Goal: Transaction & Acquisition: Purchase product/service

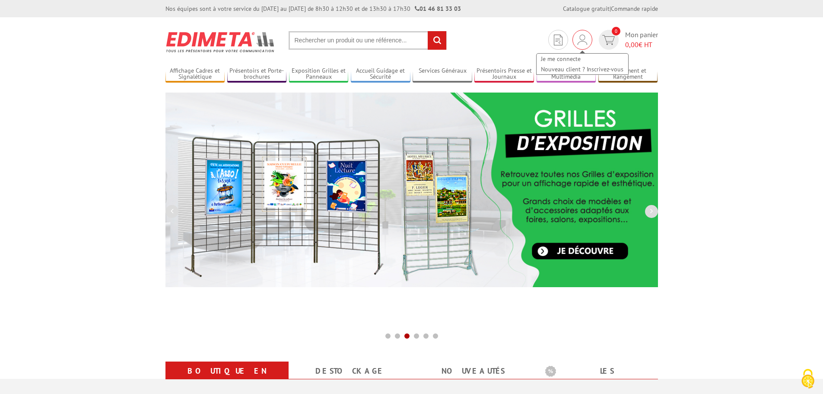
click at [587, 38] on img at bounding box center [583, 40] width 10 height 10
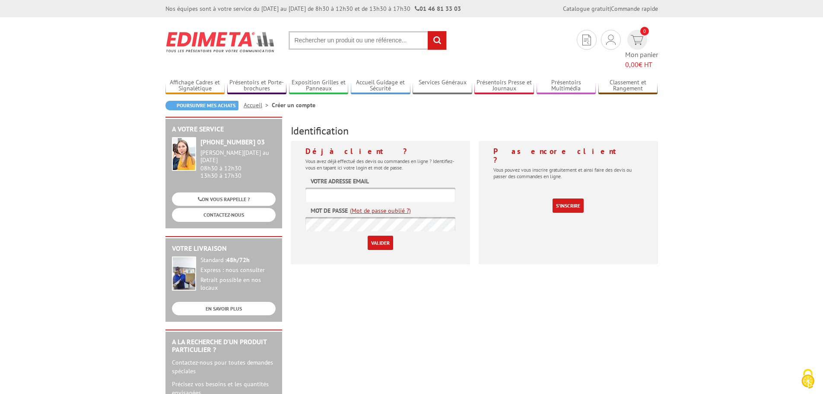
click at [363, 188] on input "text" at bounding box center [381, 195] width 150 height 14
type input "j.maltin@cdc-oleron.fr"
click at [376, 206] on link "(Mot de passe oublié ?)" at bounding box center [380, 210] width 61 height 9
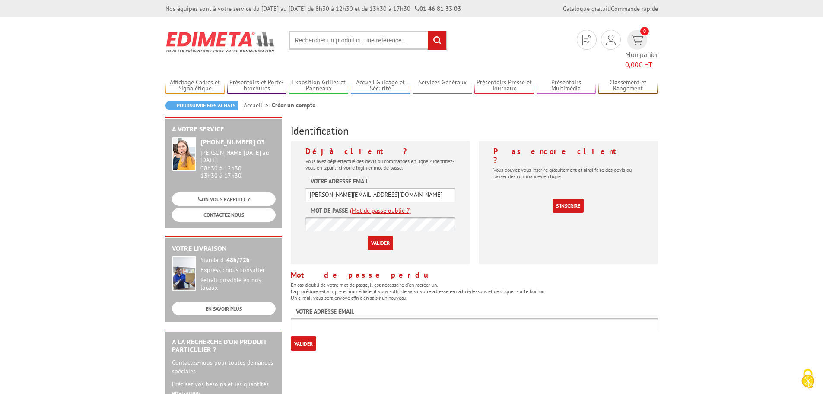
click at [368, 236] on input "Valider" at bounding box center [381, 243] width 26 height 14
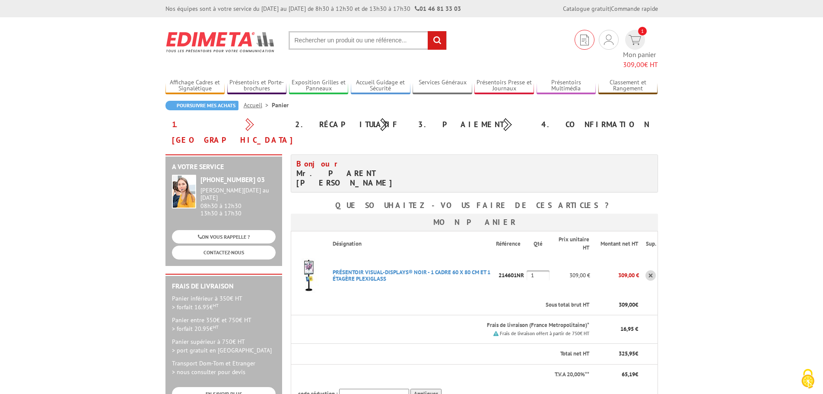
click at [581, 42] on img at bounding box center [585, 40] width 9 height 11
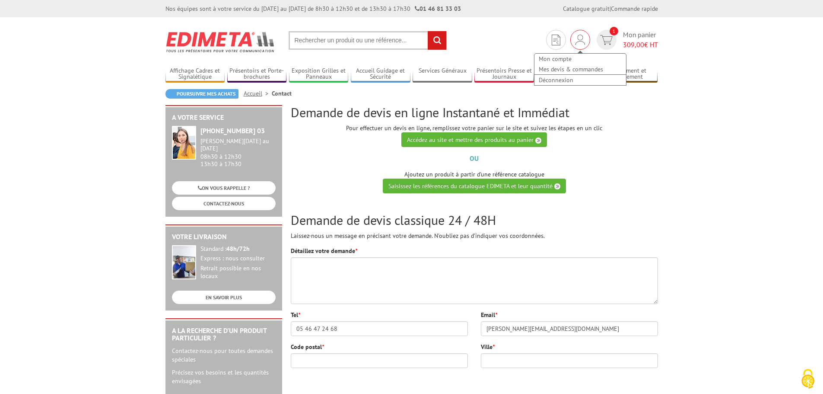
click at [576, 41] on img at bounding box center [581, 40] width 10 height 10
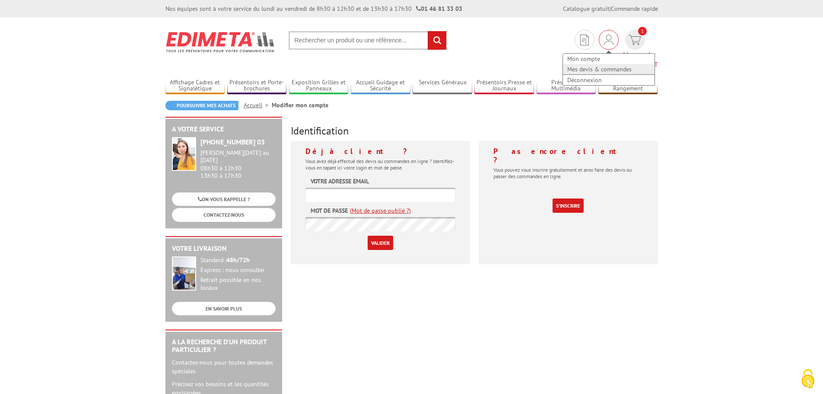
click at [570, 67] on link "Mes devis & commandes" at bounding box center [609, 69] width 92 height 10
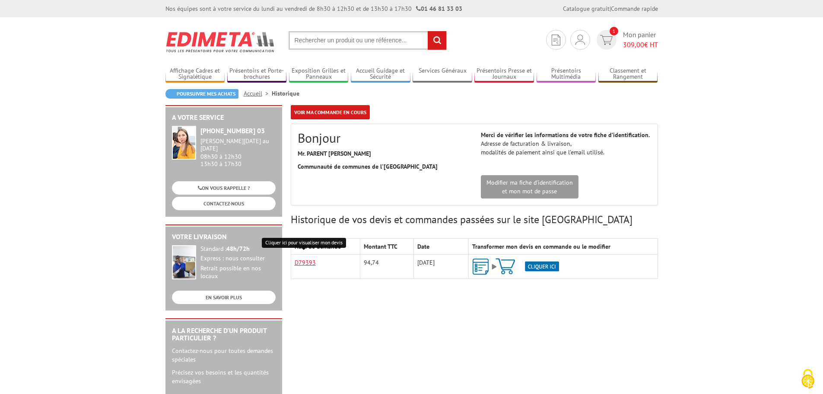
click at [305, 261] on link "D79393" at bounding box center [305, 262] width 21 height 8
click at [539, 262] on img at bounding box center [515, 266] width 87 height 17
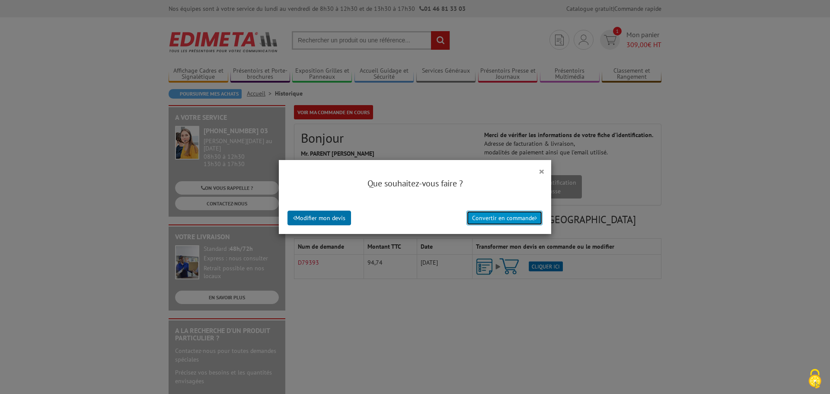
click at [496, 219] on button "Convertir en commande" at bounding box center [504, 218] width 76 height 15
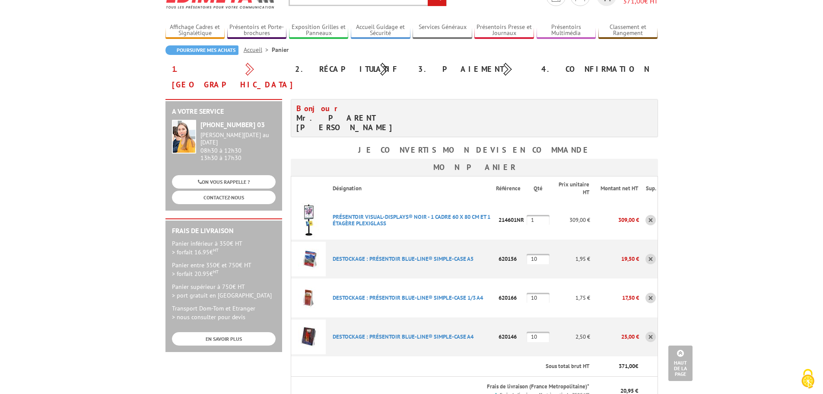
scroll to position [43, 0]
click at [649, 215] on link at bounding box center [651, 220] width 10 height 10
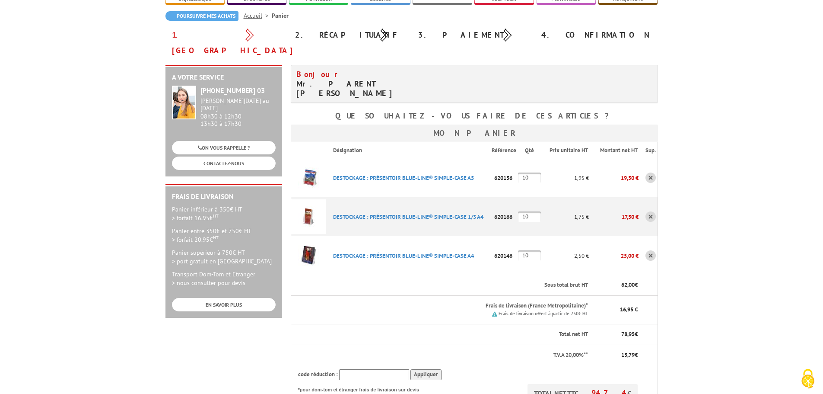
scroll to position [86, 0]
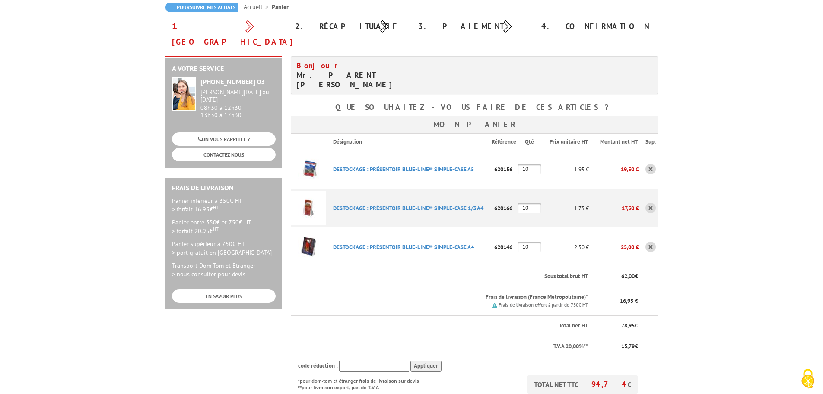
click at [370, 166] on link "DESTOCKAGE : PRéSENTOIR BLUE-LINE® SIMPLE-CASE A5" at bounding box center [403, 169] width 141 height 7
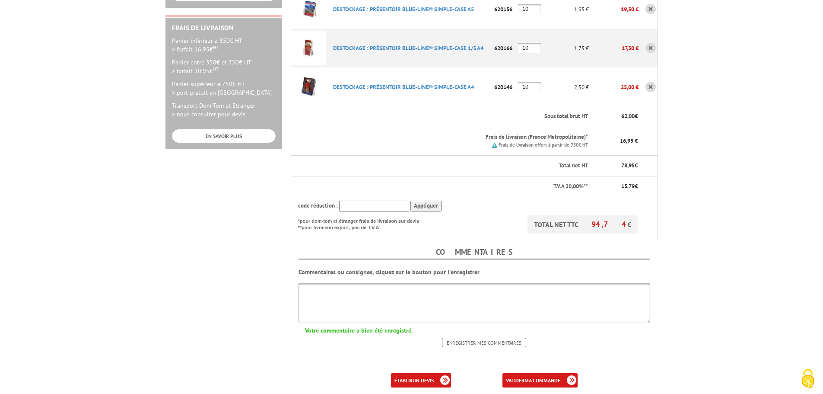
scroll to position [259, 0]
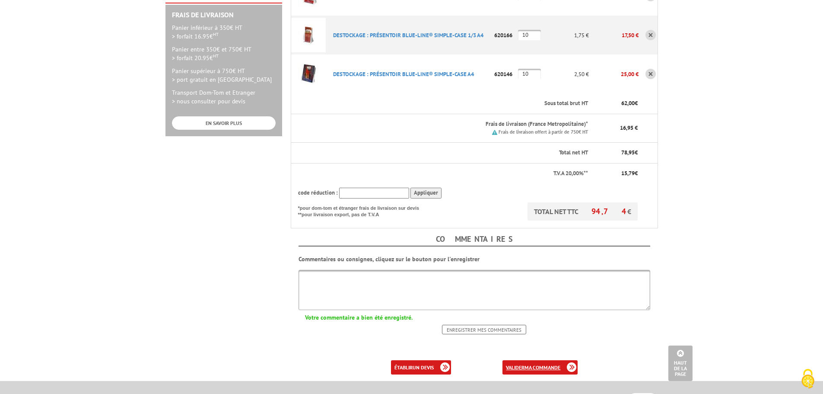
click at [542, 364] on b "ma commande" at bounding box center [543, 367] width 36 height 6
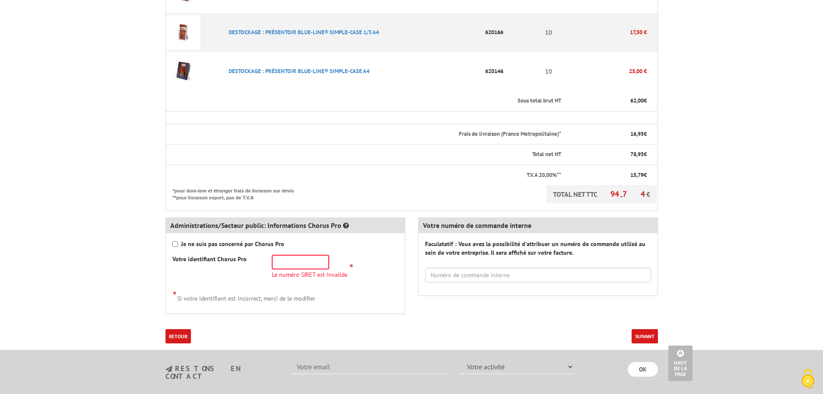
scroll to position [303, 0]
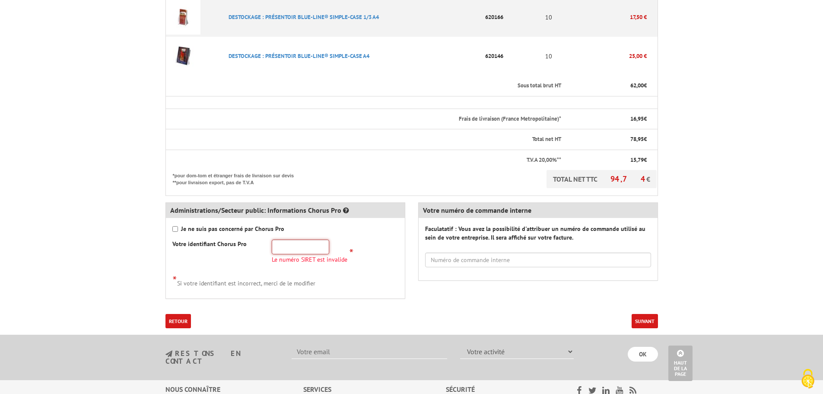
click at [300, 239] on input "text" at bounding box center [300, 246] width 57 height 15
type input "24170062400026"
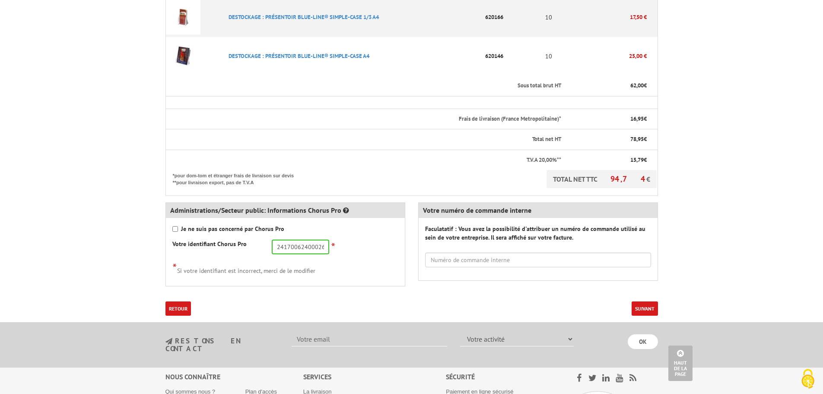
click at [646, 301] on button "Suivant" at bounding box center [645, 308] width 26 height 14
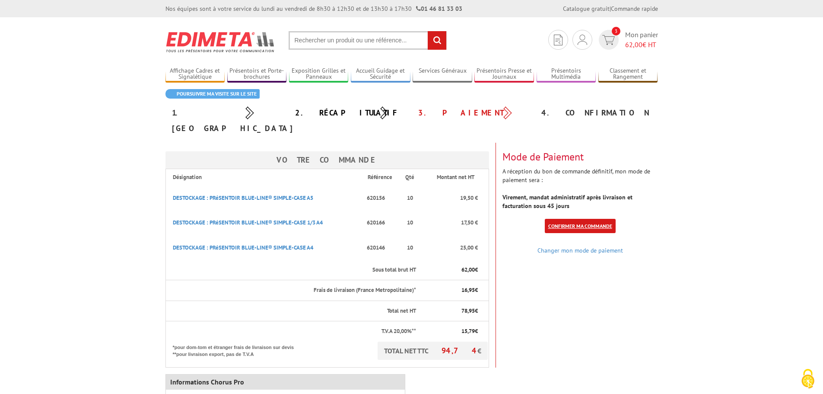
click at [571, 219] on link "Confirmer ma commande" at bounding box center [580, 226] width 71 height 14
